Goal: Transaction & Acquisition: Purchase product/service

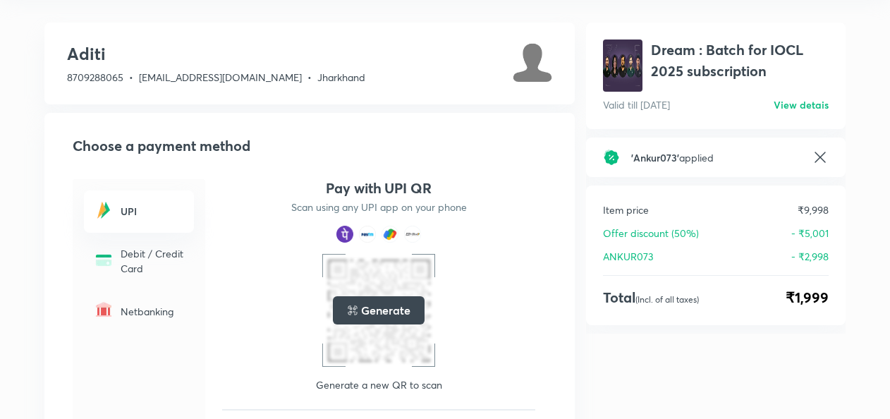
scroll to position [52, 0]
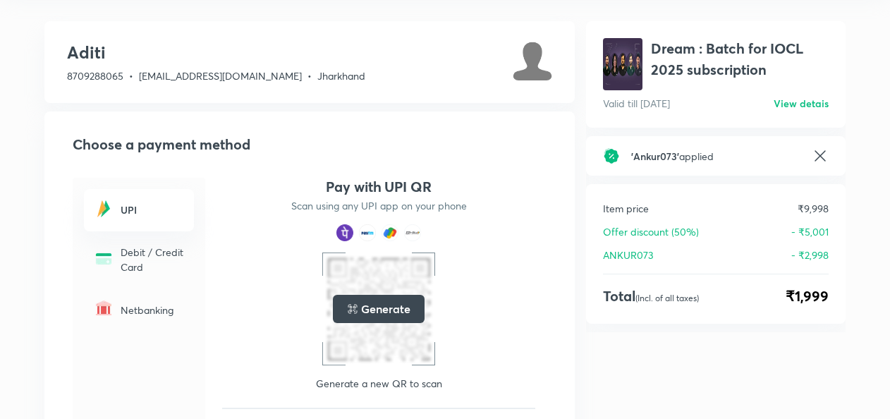
click at [817, 149] on icon at bounding box center [820, 155] width 17 height 17
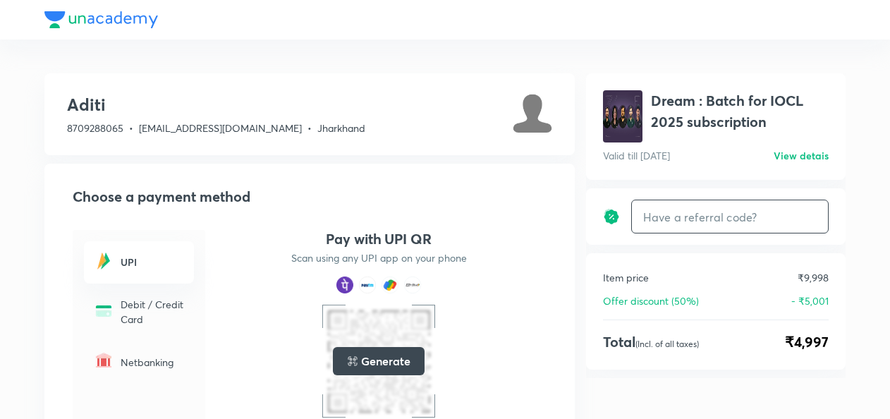
click at [671, 217] on input "text" at bounding box center [730, 216] width 196 height 33
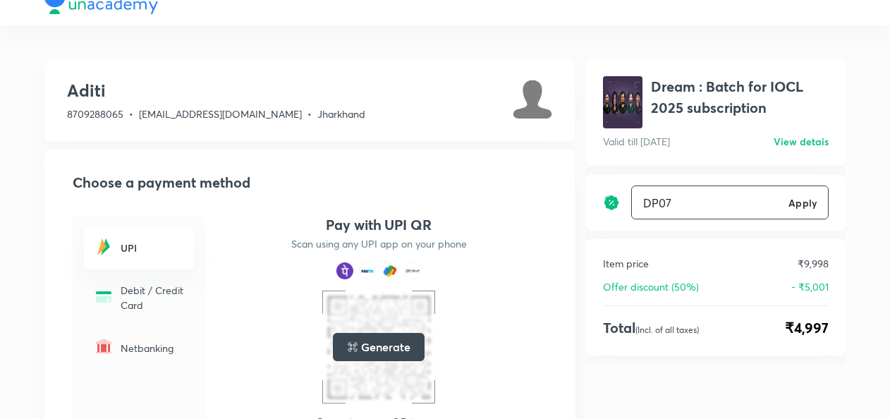
type input "DP07"
click at [805, 200] on h6 "Apply" at bounding box center [802, 202] width 28 height 15
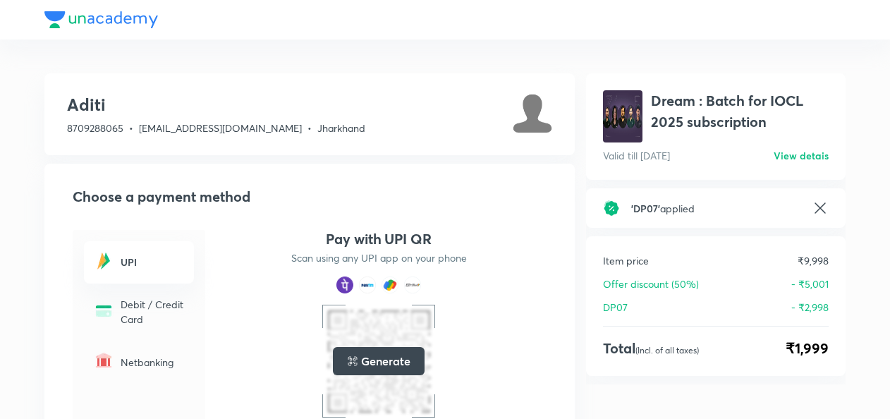
click at [659, 206] on span "' DP07 '" at bounding box center [645, 208] width 29 height 13
click at [815, 210] on icon at bounding box center [820, 208] width 17 height 17
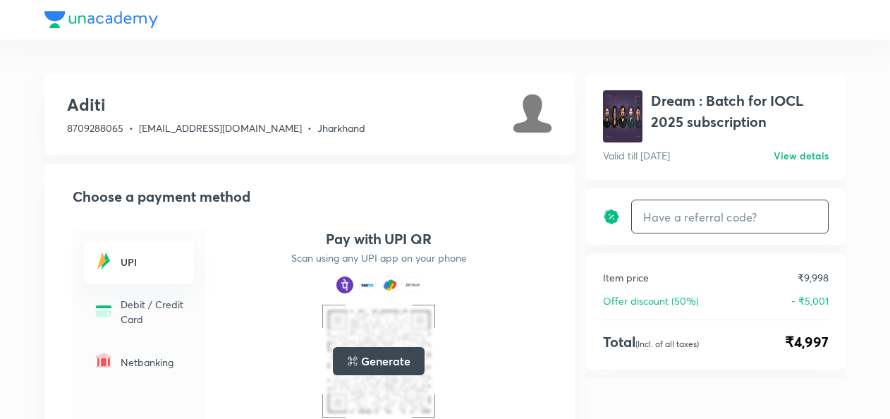
click at [675, 219] on input "text" at bounding box center [730, 216] width 196 height 33
type input "a"
type input "ANKUR073"
click at [809, 220] on h6 "Apply" at bounding box center [802, 216] width 28 height 15
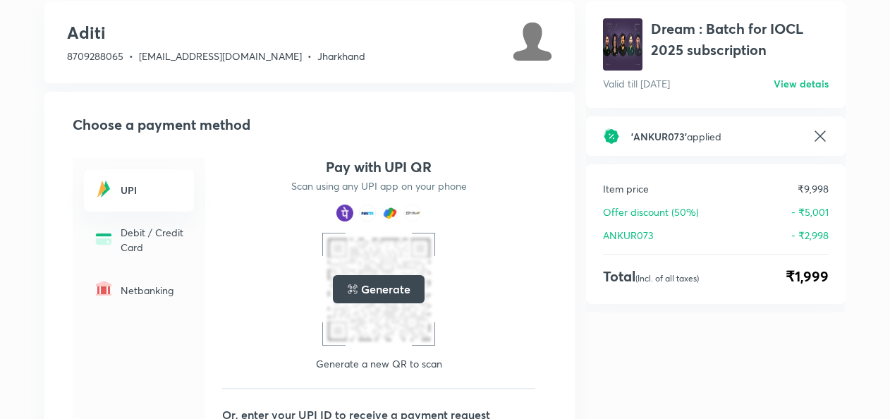
scroll to position [71, 0]
click at [805, 82] on h6 "View detais" at bounding box center [801, 84] width 55 height 15
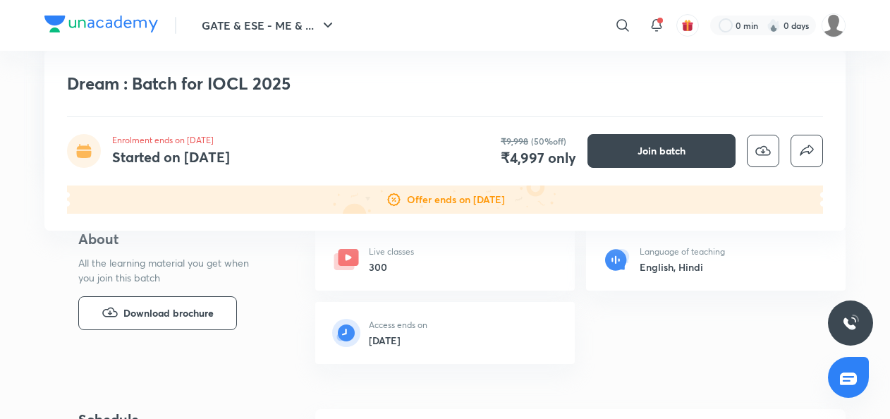
scroll to position [237, 0]
click at [141, 319] on span "Download brochure" at bounding box center [168, 315] width 90 height 16
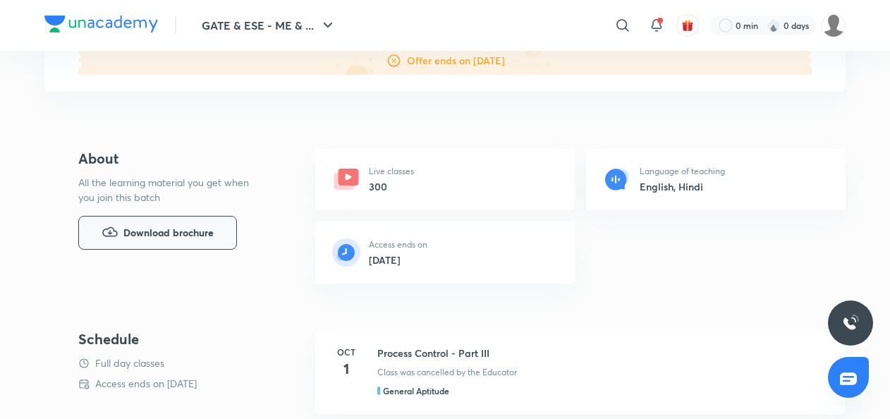
scroll to position [0, 0]
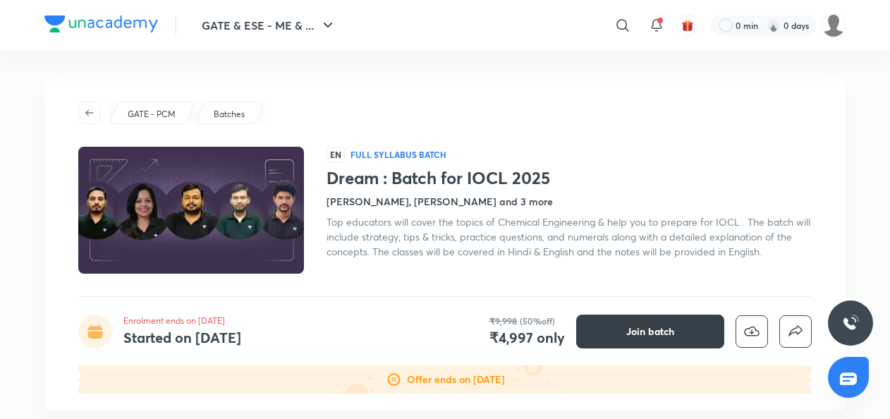
click at [660, 324] on span "Join batch" at bounding box center [650, 331] width 48 height 14
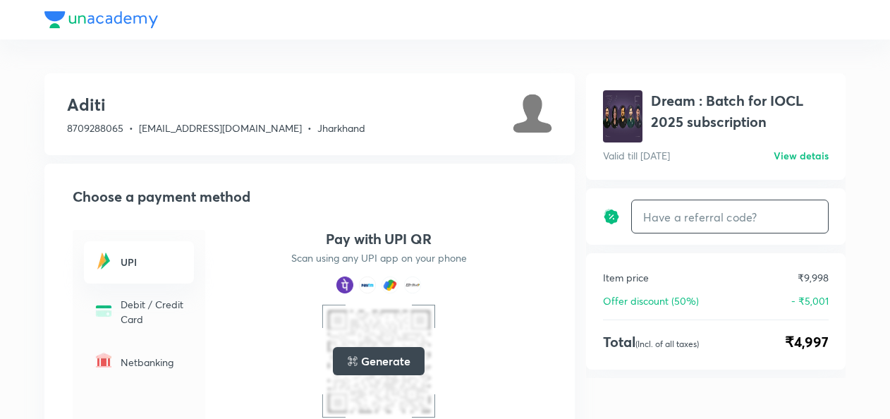
click at [668, 218] on input "text" at bounding box center [730, 216] width 196 height 33
type input "ANKUR073"
click at [811, 217] on h6 "Apply" at bounding box center [802, 216] width 28 height 15
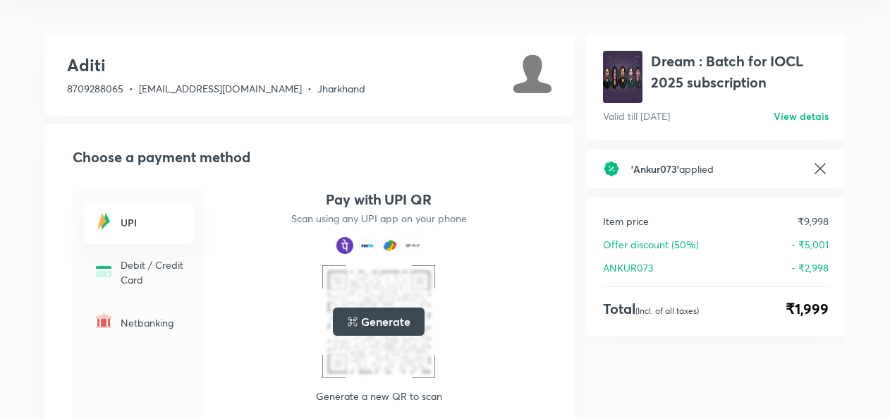
scroll to position [39, 0]
click at [369, 320] on h5 "Generate" at bounding box center [385, 322] width 49 height 17
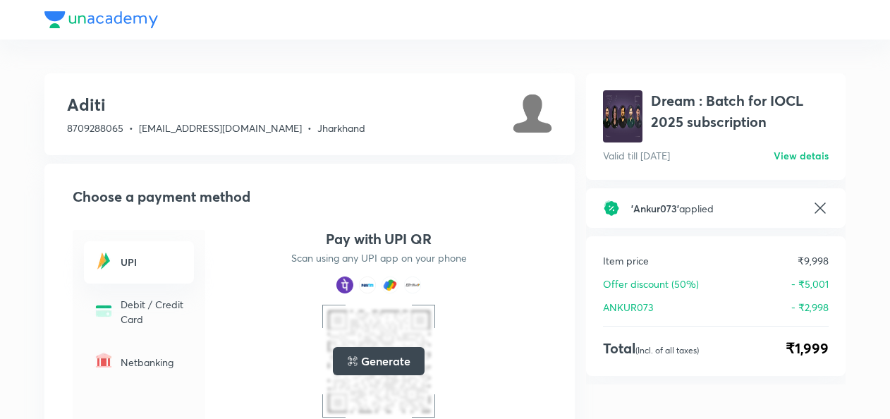
click at [403, 358] on h5 "Generate" at bounding box center [385, 361] width 49 height 17
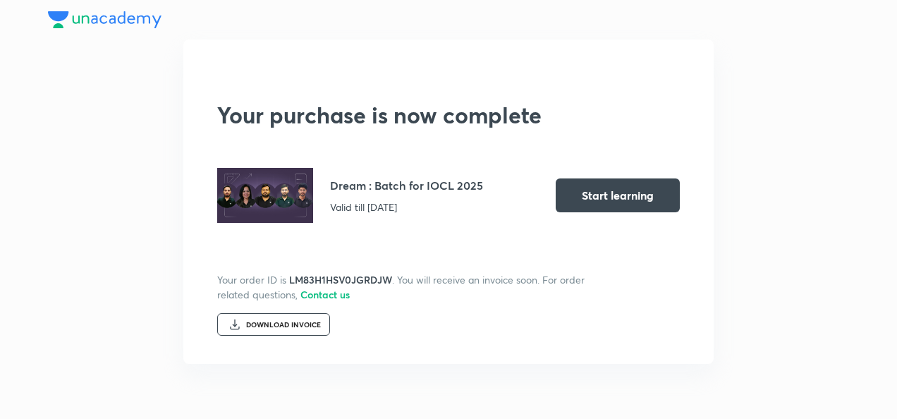
click at [296, 326] on div "DOWNLOAD INVOICE" at bounding box center [283, 325] width 75 height 8
